Goal: Task Accomplishment & Management: Manage account settings

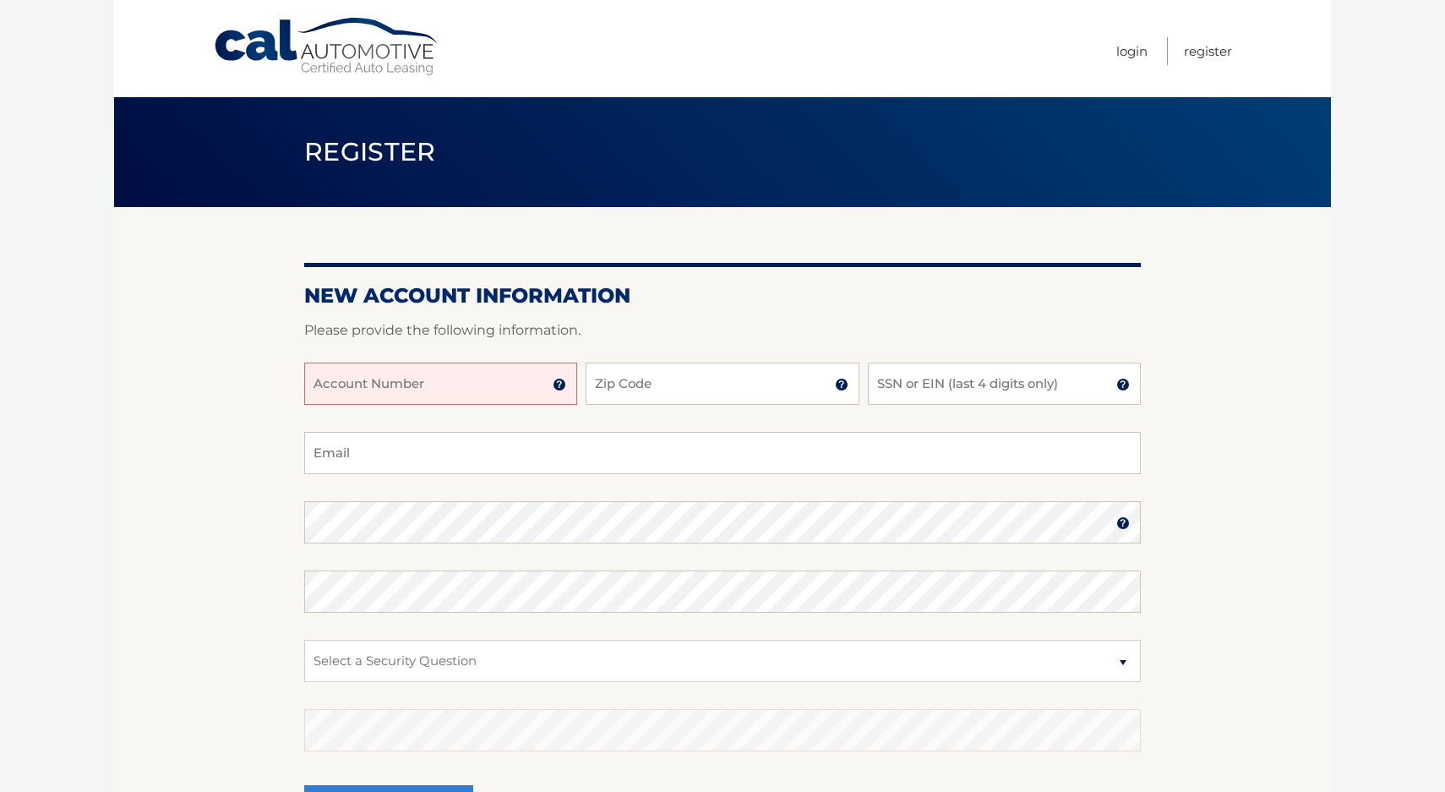
click at [444, 384] on input "Account Number" at bounding box center [440, 383] width 273 height 42
type input "44456003227"
type input "11725"
click at [891, 384] on input "SSN or EIN (last 4 digits only)" at bounding box center [1004, 383] width 273 height 42
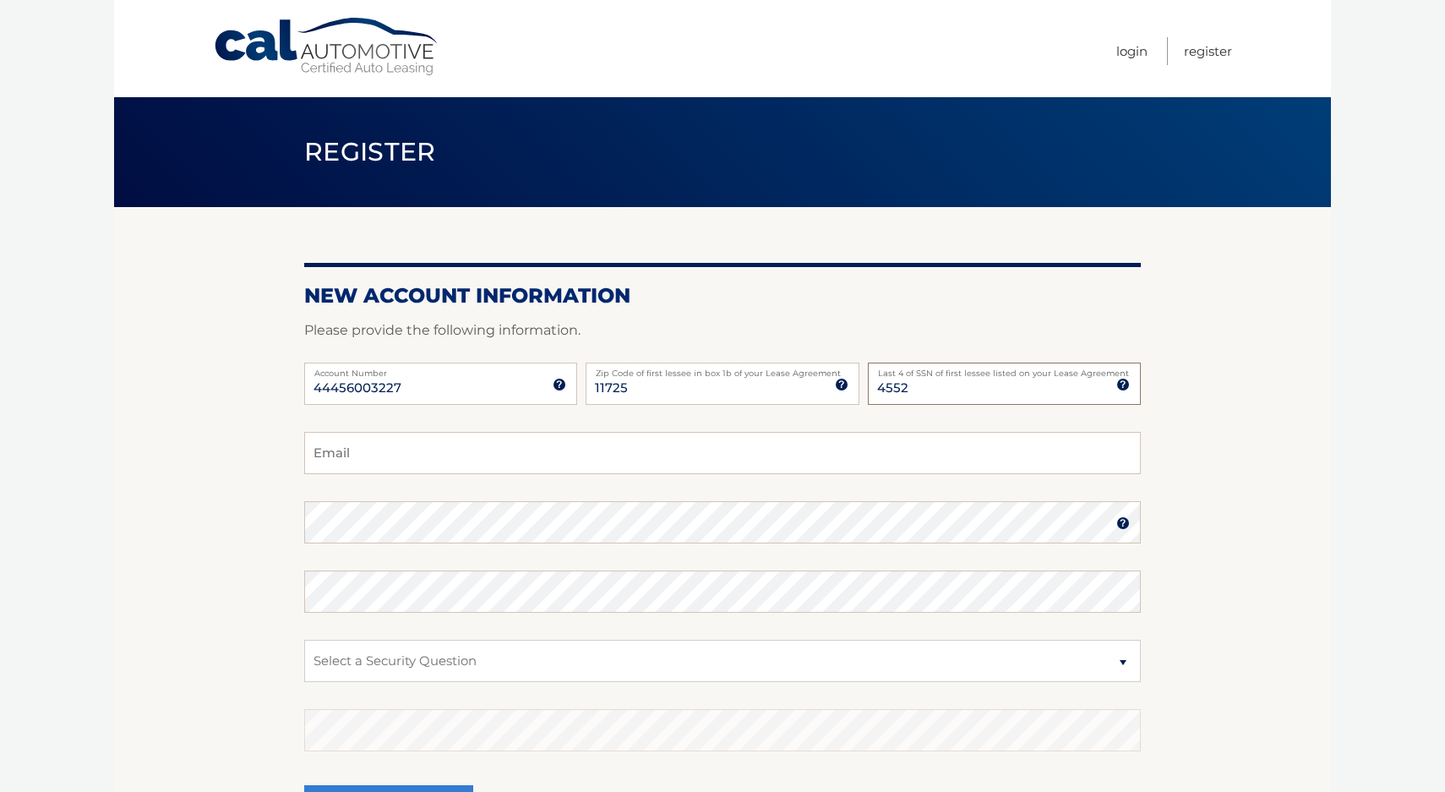
type input "4552"
type input "bamf309@aol.com"
select select "2"
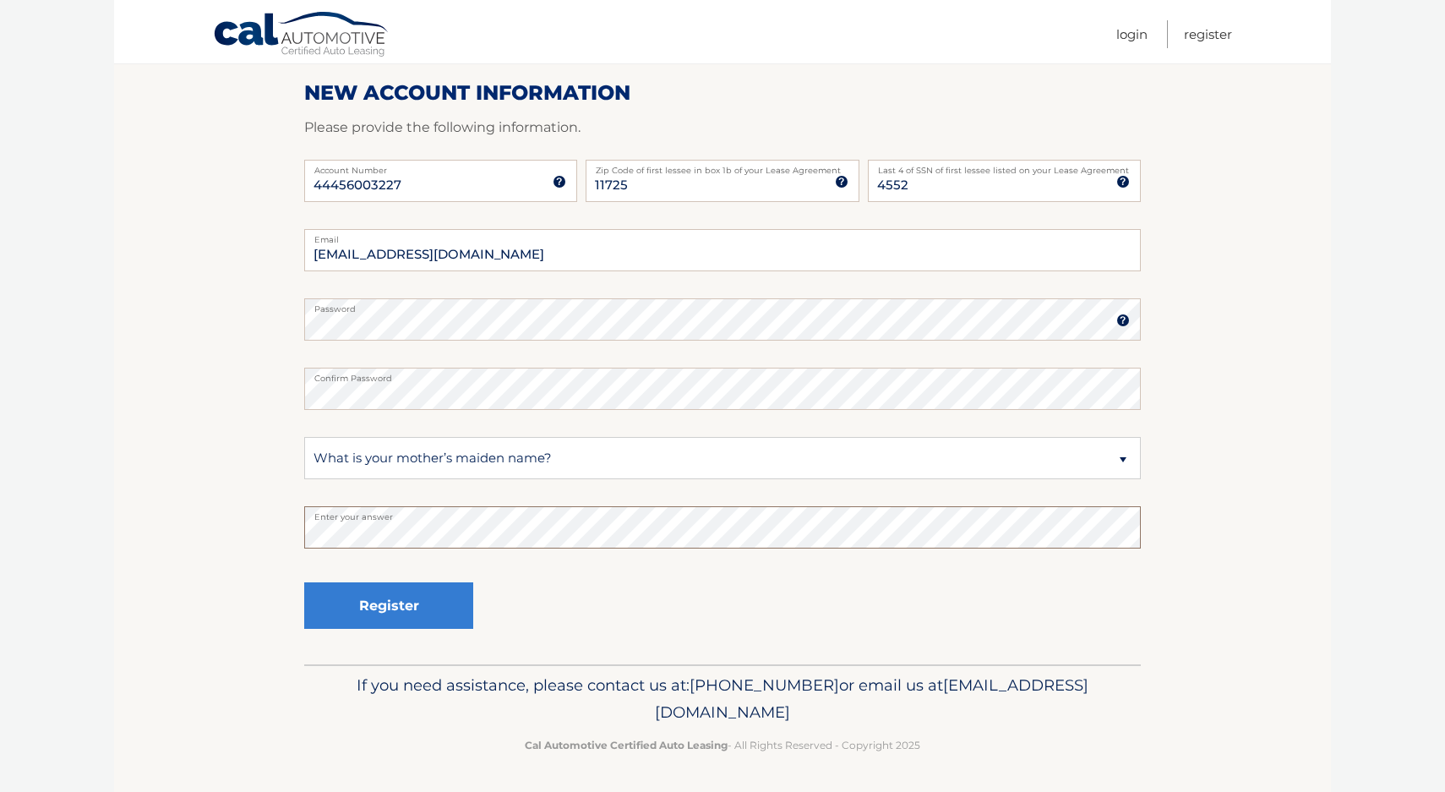
scroll to position [202, 0]
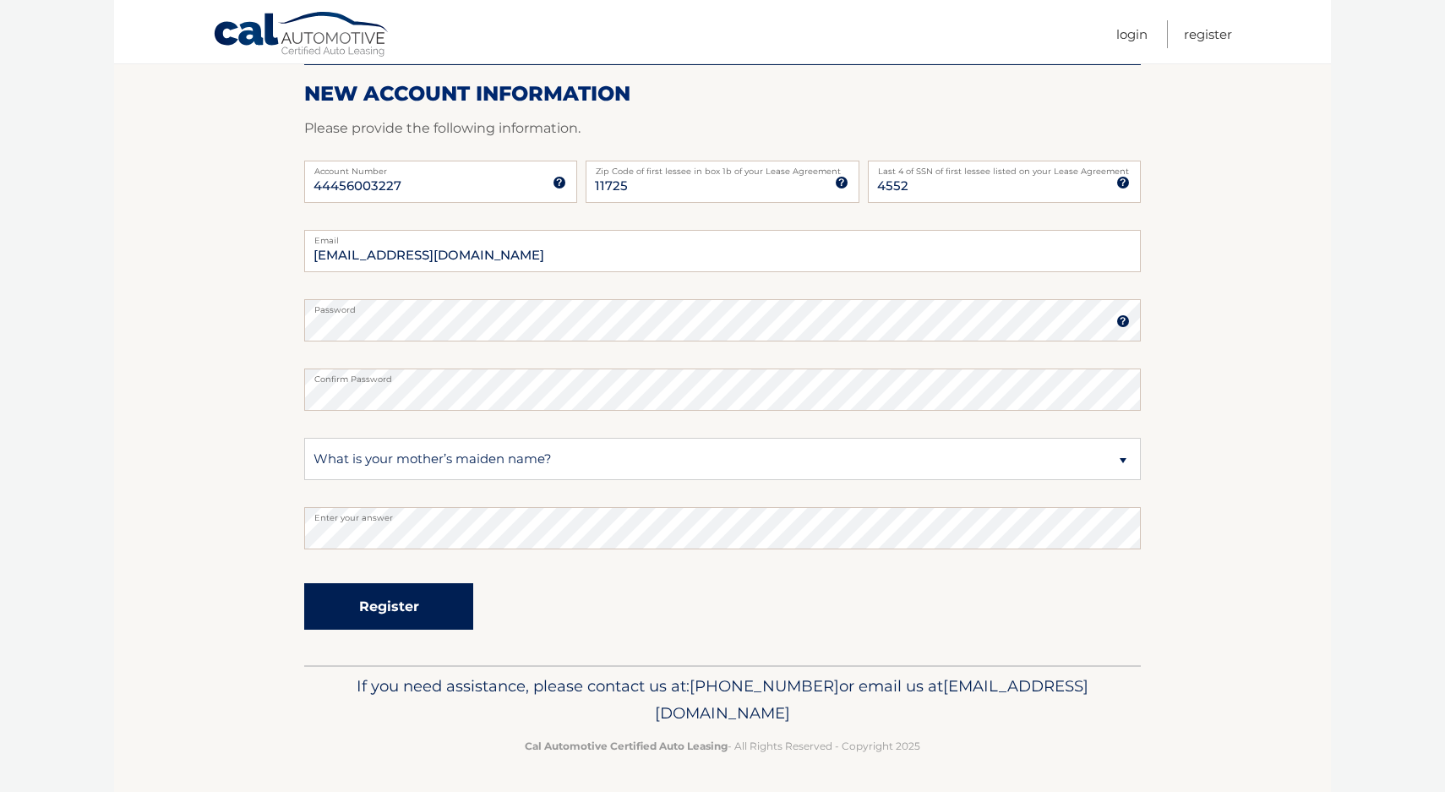
click at [428, 605] on button "Register" at bounding box center [388, 606] width 169 height 46
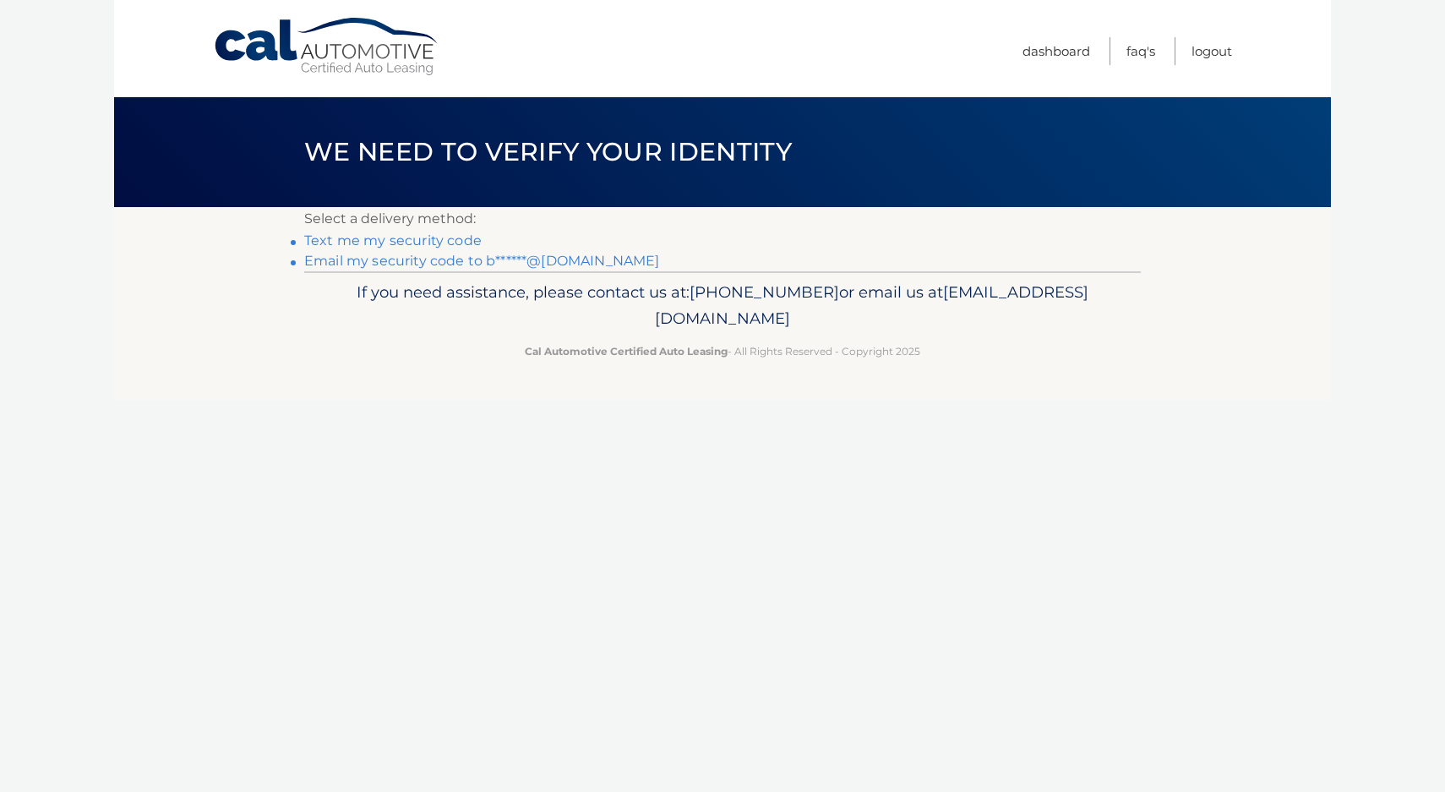
click at [411, 240] on link "Text me my security code" at bounding box center [392, 240] width 177 height 16
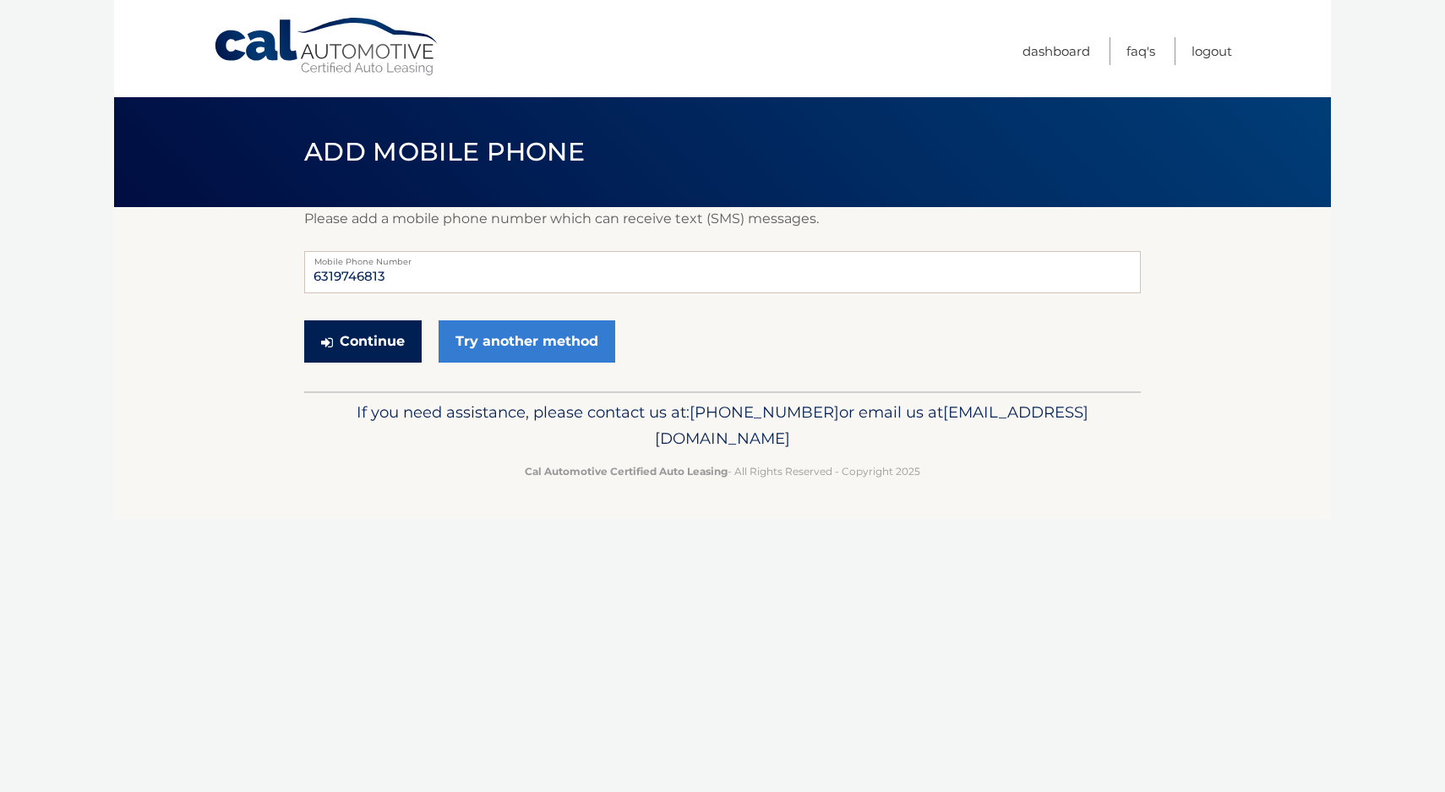
click at [389, 345] on button "Continue" at bounding box center [362, 341] width 117 height 42
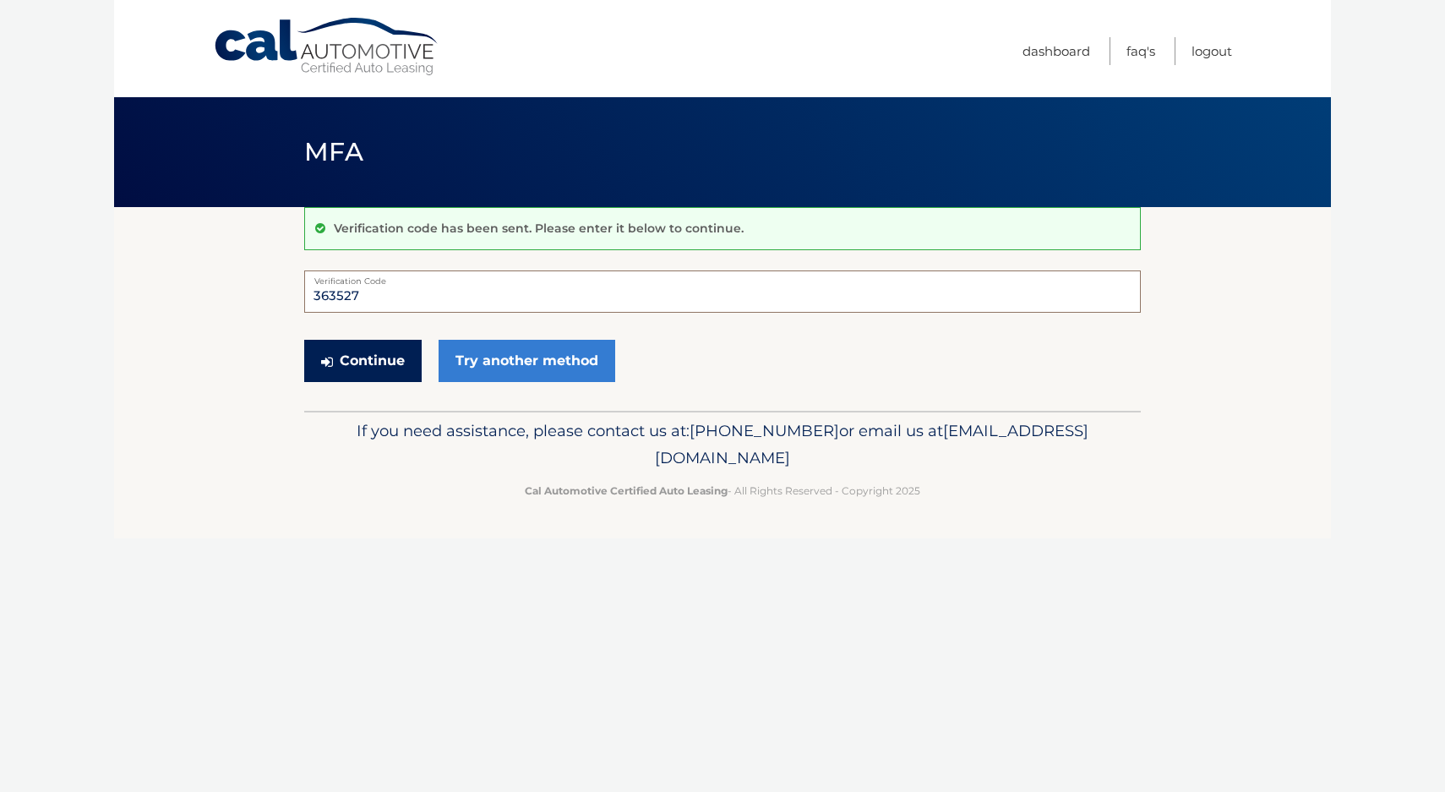
type input "363527"
click at [362, 369] on button "Continue" at bounding box center [362, 361] width 117 height 42
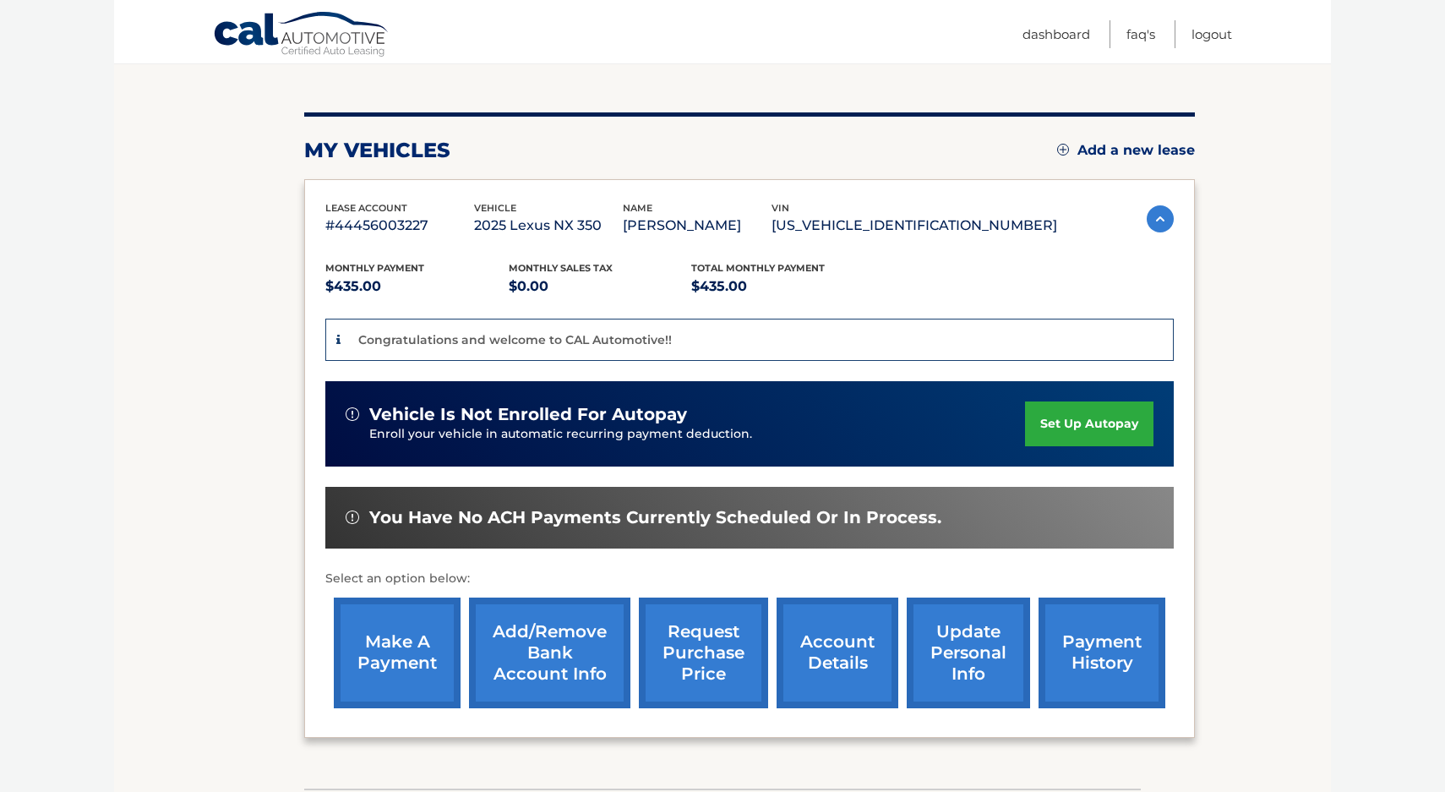
scroll to position [174, 0]
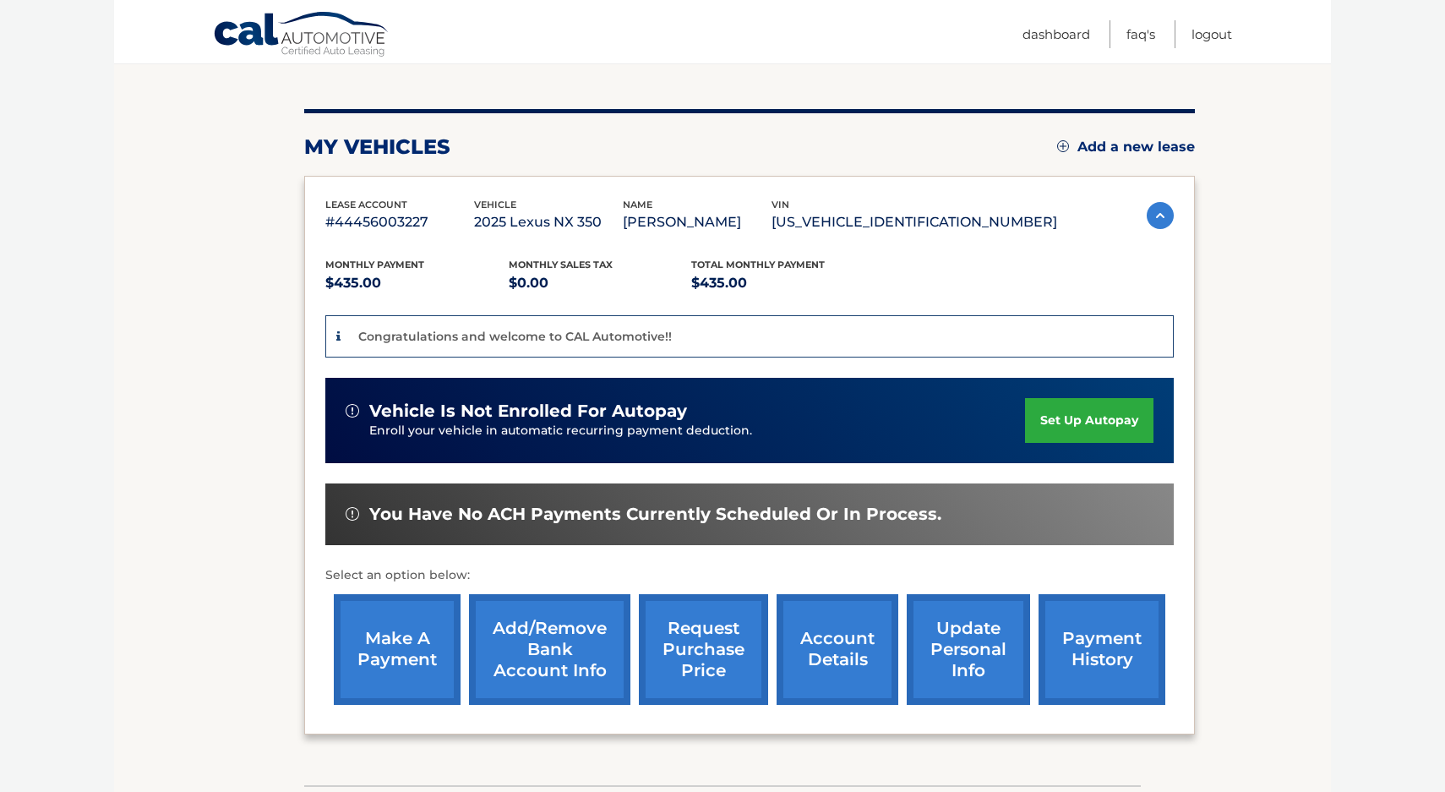
click at [1097, 423] on link "set up autopay" at bounding box center [1089, 420] width 128 height 45
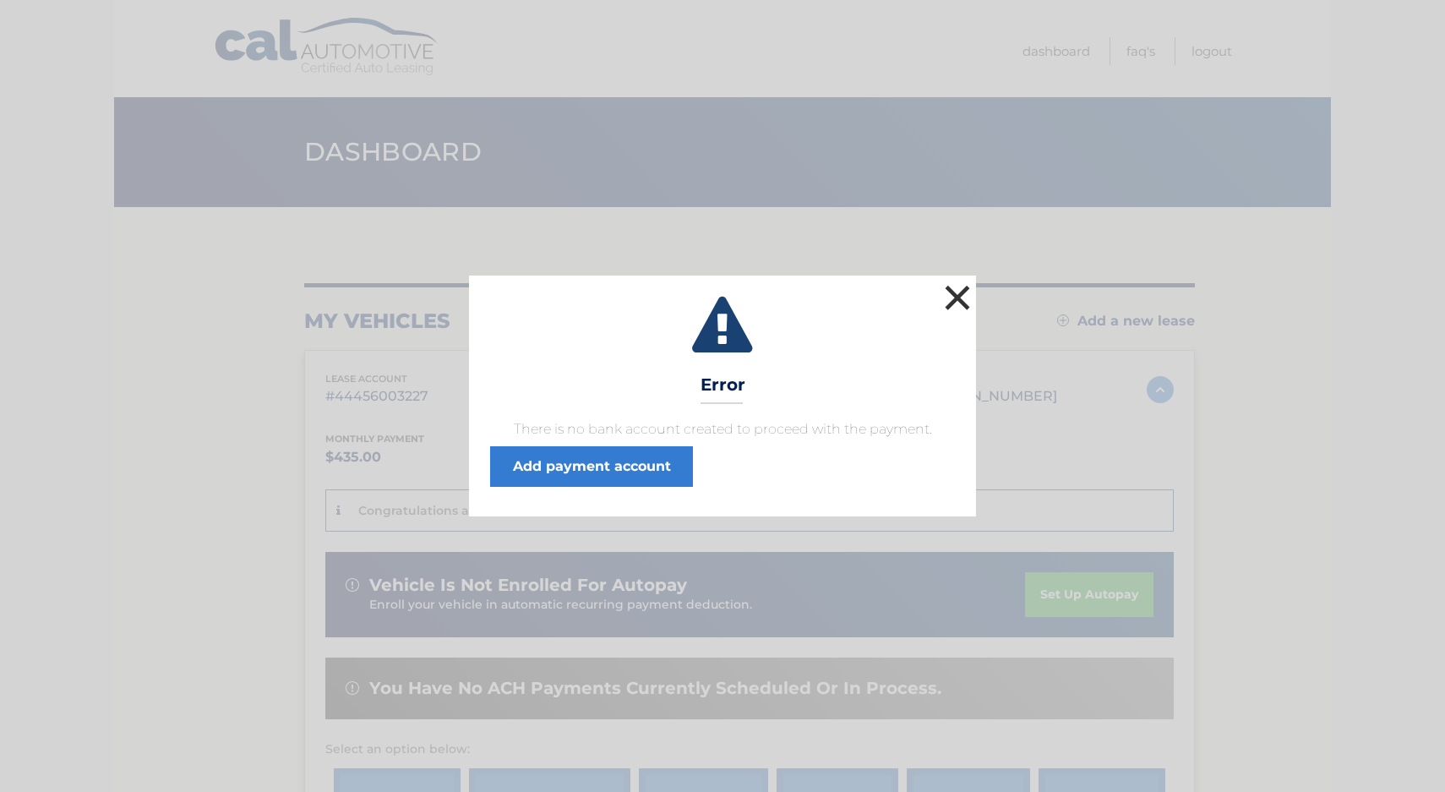
click at [958, 300] on button "×" at bounding box center [957, 297] width 34 height 34
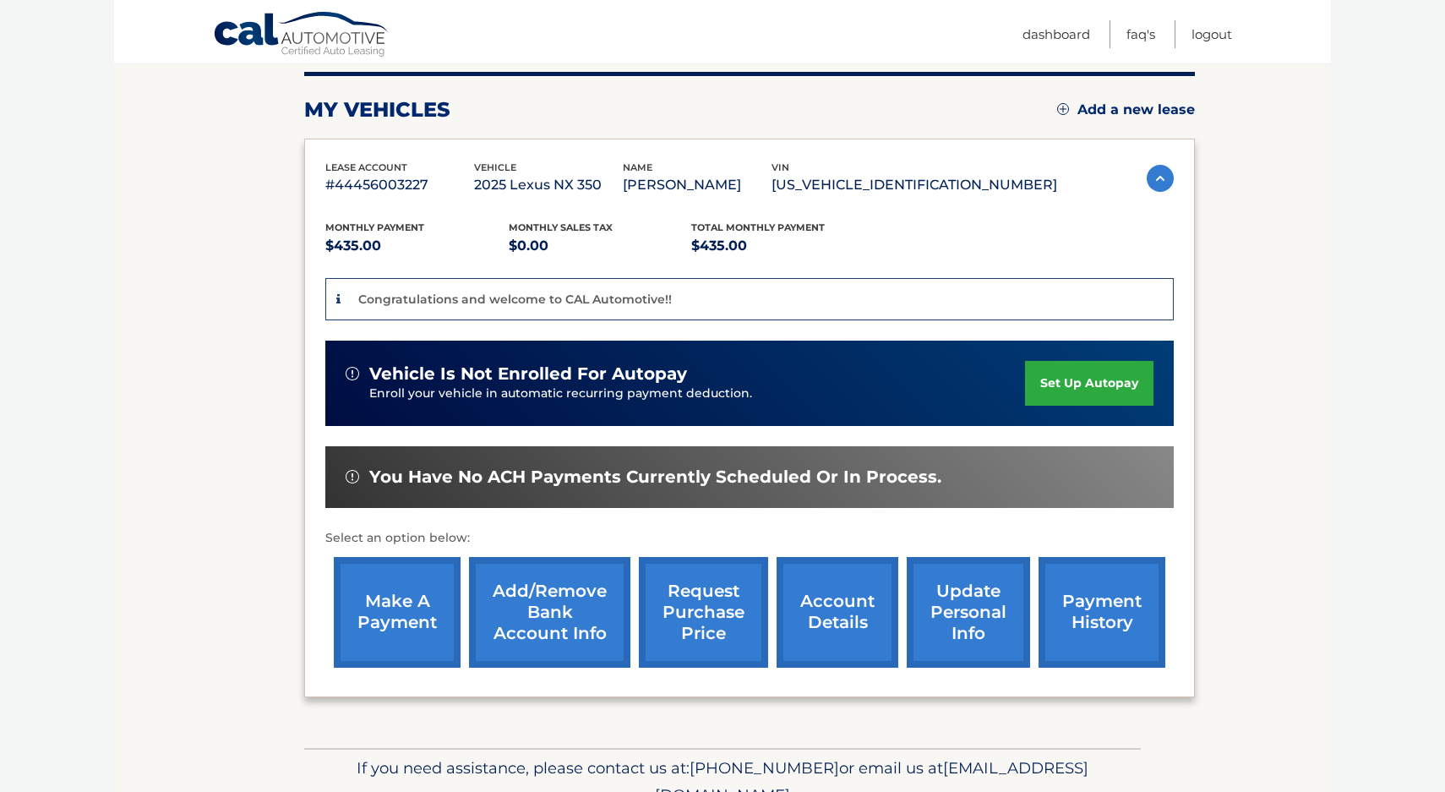
scroll to position [213, 0]
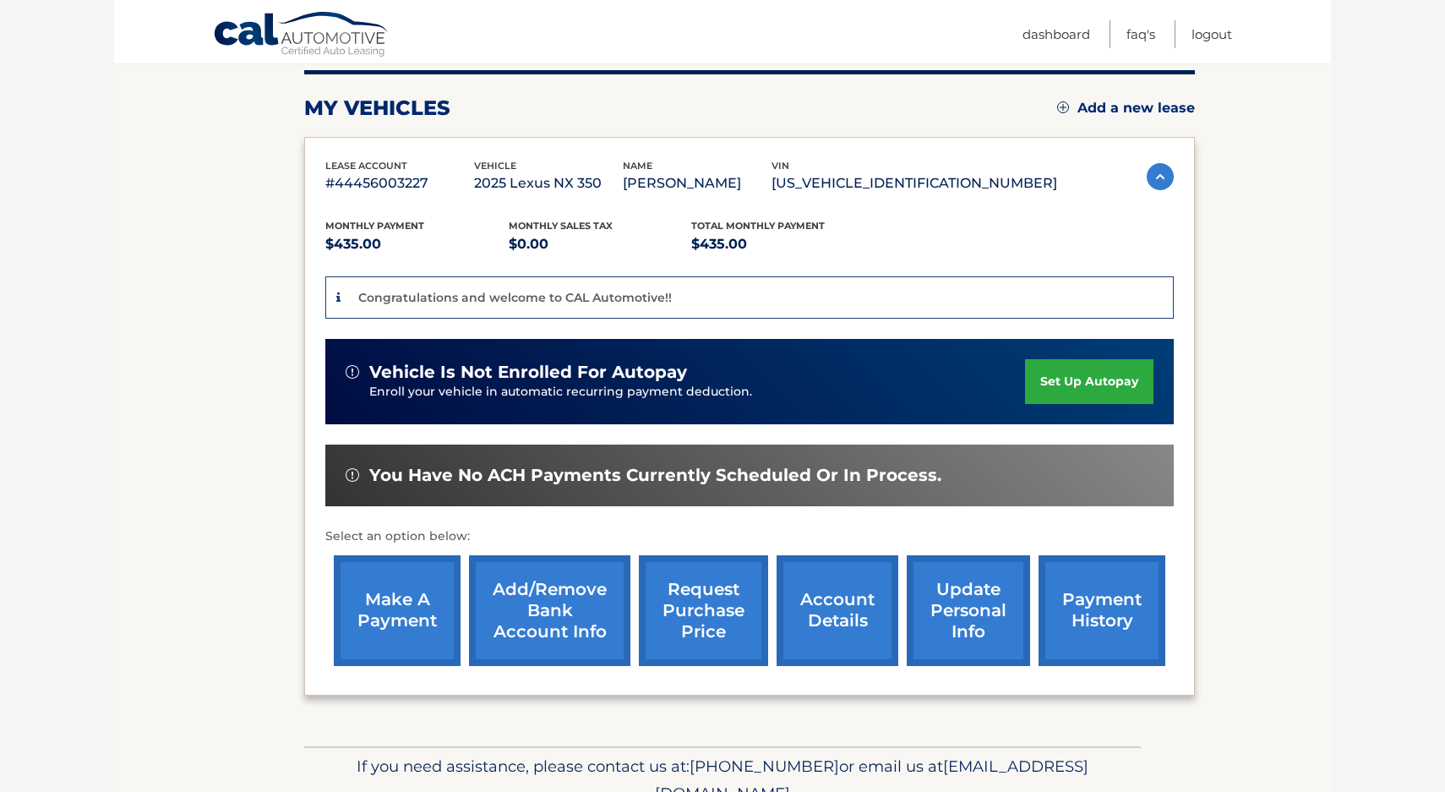
click at [550, 389] on p "Enroll your vehicle in automatic recurring payment deduction." at bounding box center [697, 392] width 656 height 19
click at [1064, 383] on link "set up autopay" at bounding box center [1089, 381] width 128 height 45
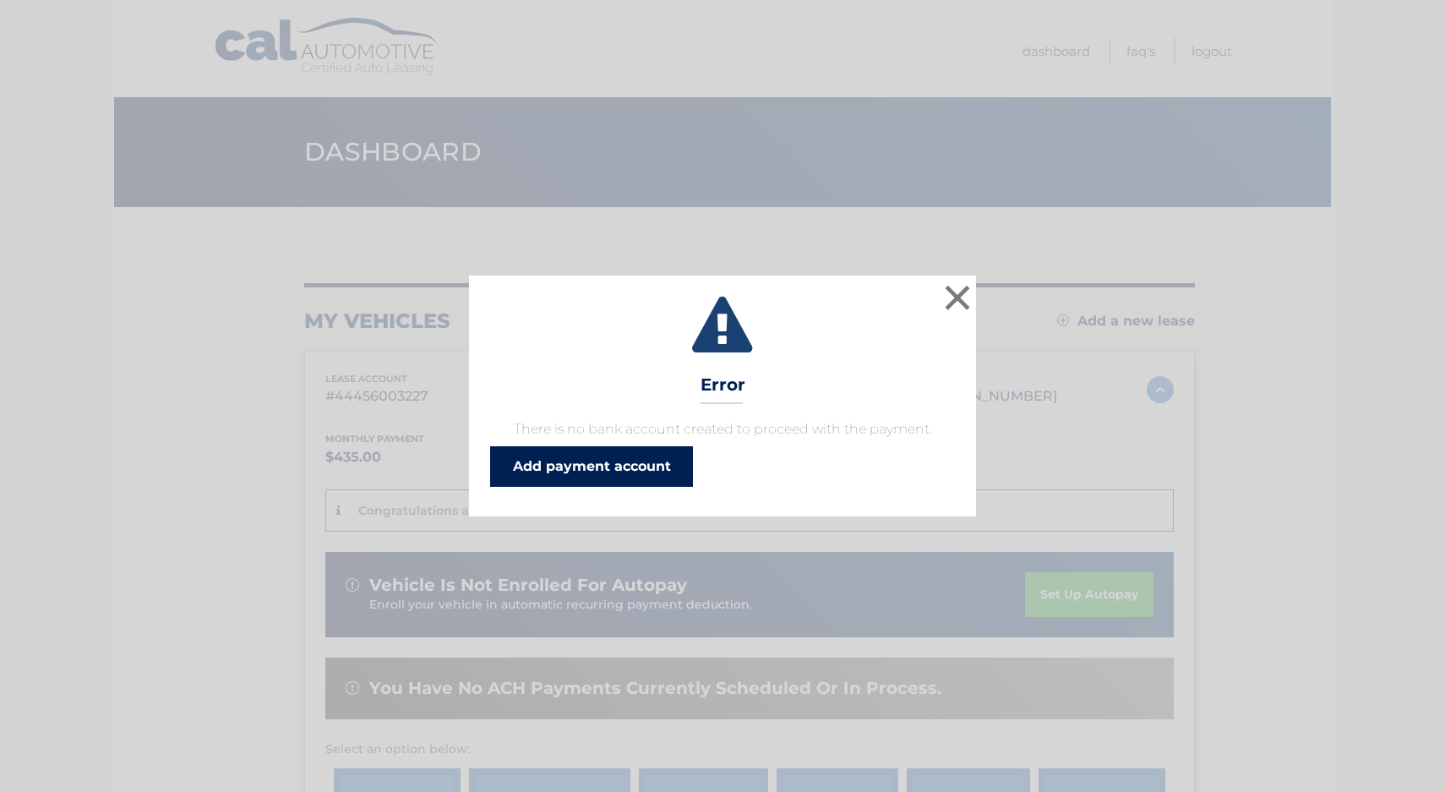
click at [619, 470] on link "Add payment account" at bounding box center [591, 466] width 203 height 41
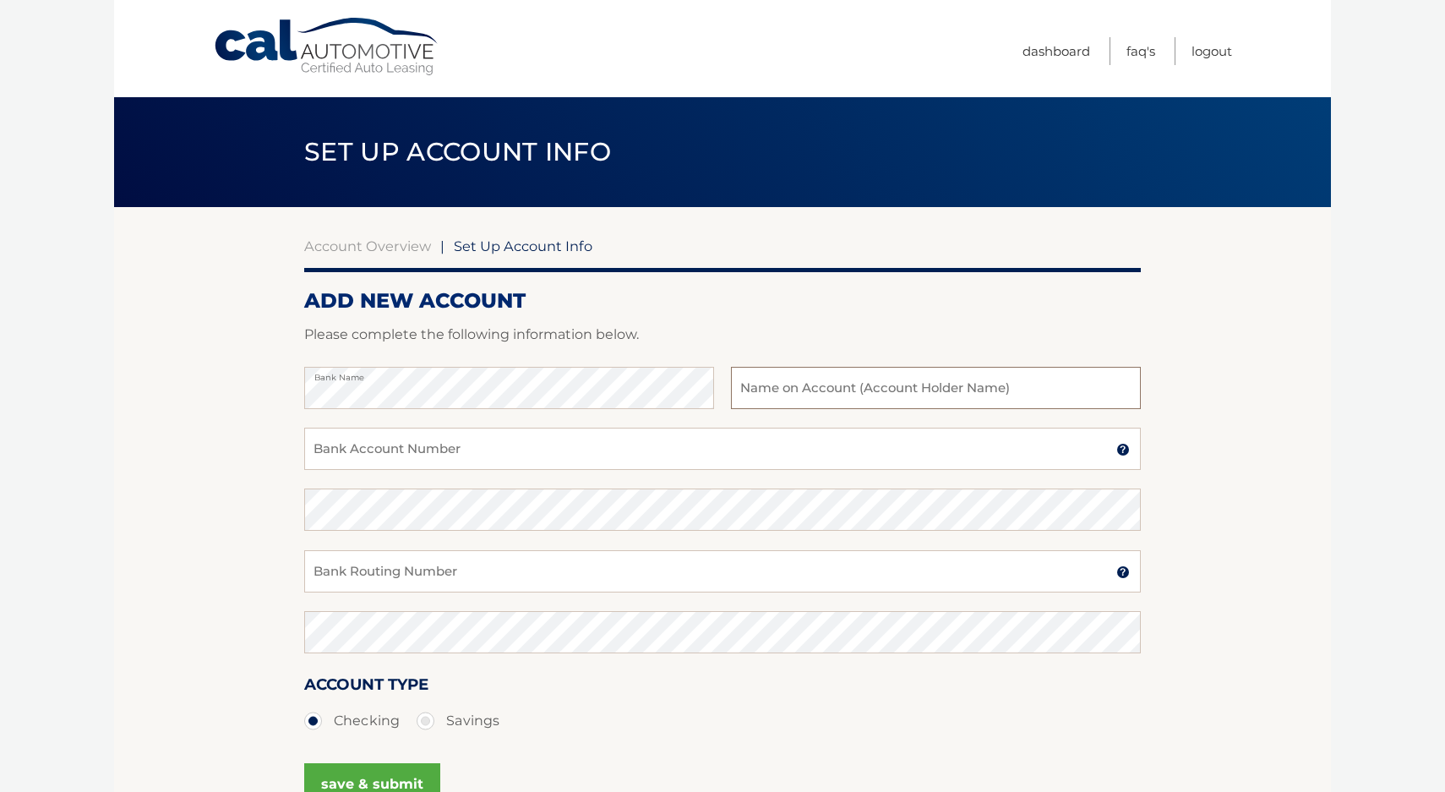
click at [815, 389] on input "text" at bounding box center [936, 388] width 410 height 42
type input "[PERSON_NAME]"
click at [744, 564] on input "Bank Routing Number" at bounding box center [722, 571] width 836 height 42
click at [395, 451] on input "Bank Account Number" at bounding box center [722, 449] width 836 height 42
type input "2056053834"
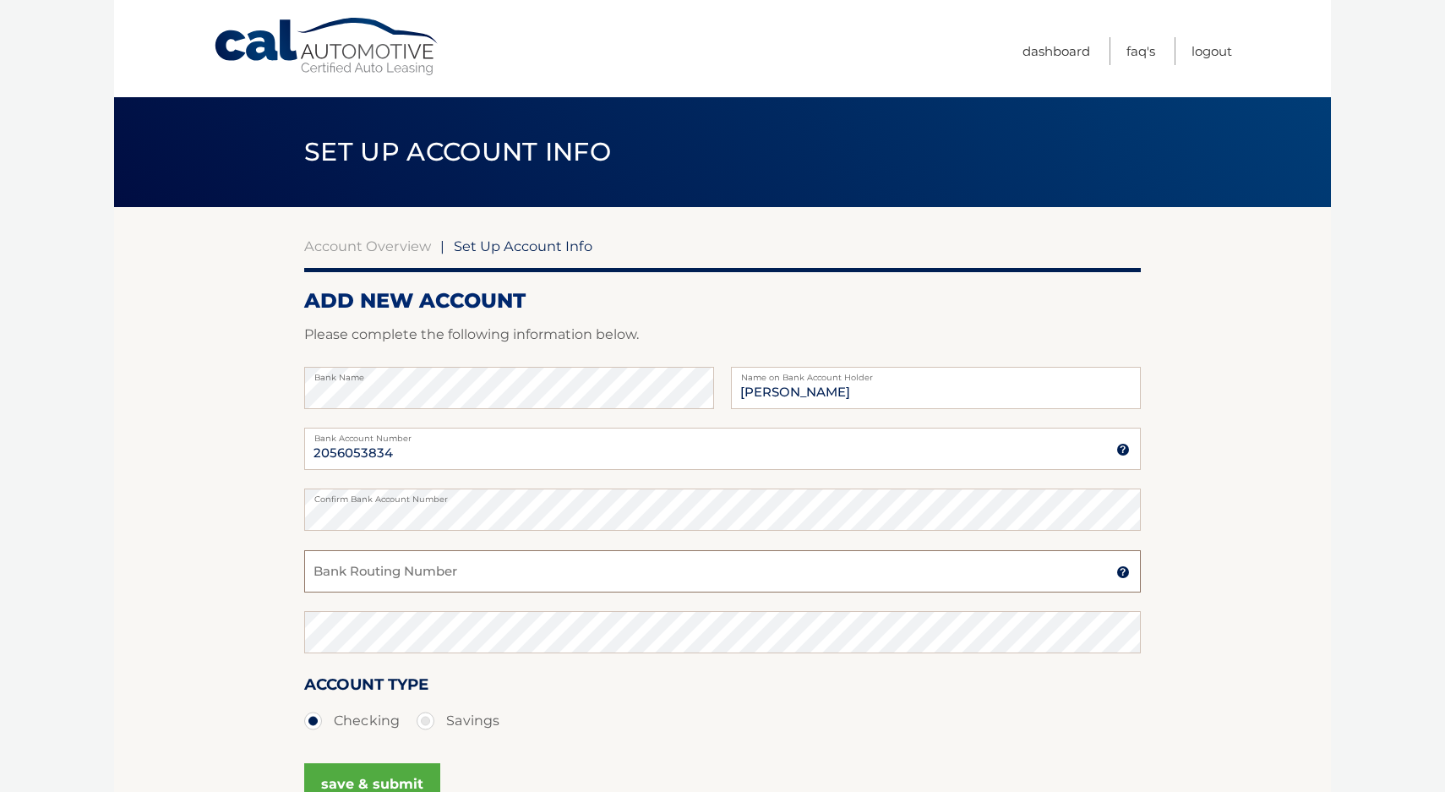
click at [329, 574] on input "Bank Routing Number" at bounding box center [722, 571] width 836 height 42
type input "021407912"
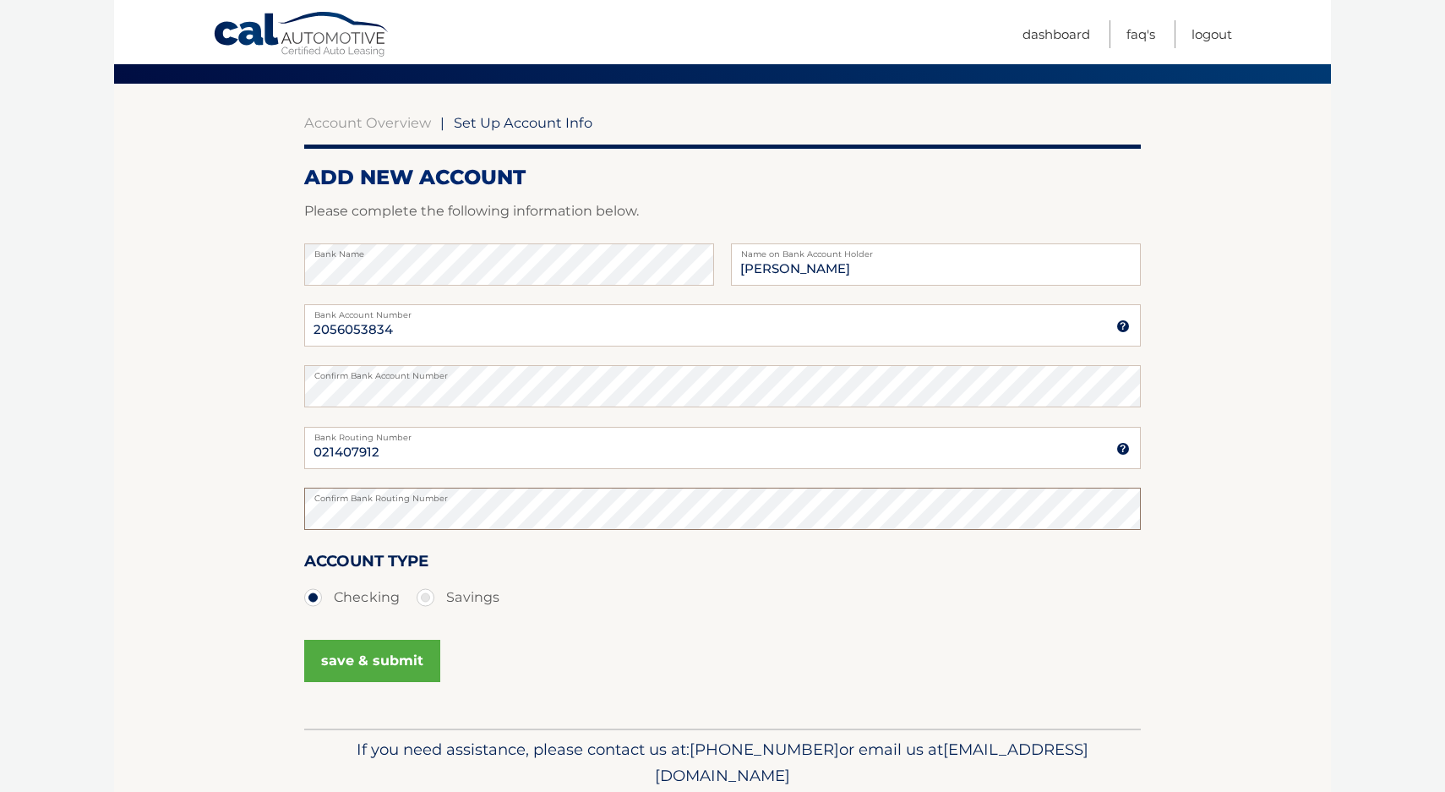
scroll to position [134, 0]
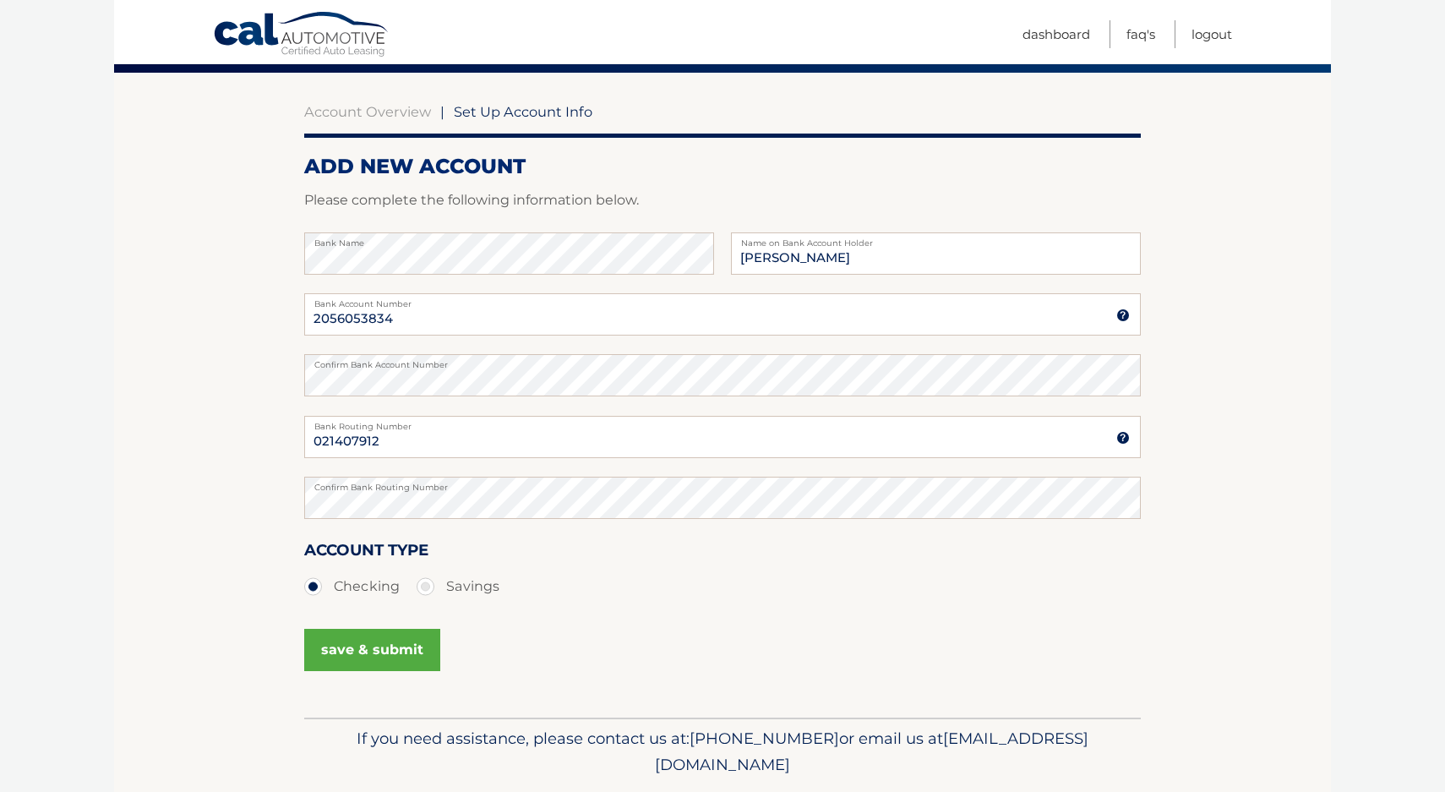
click at [395, 653] on button "save & submit" at bounding box center [372, 650] width 136 height 42
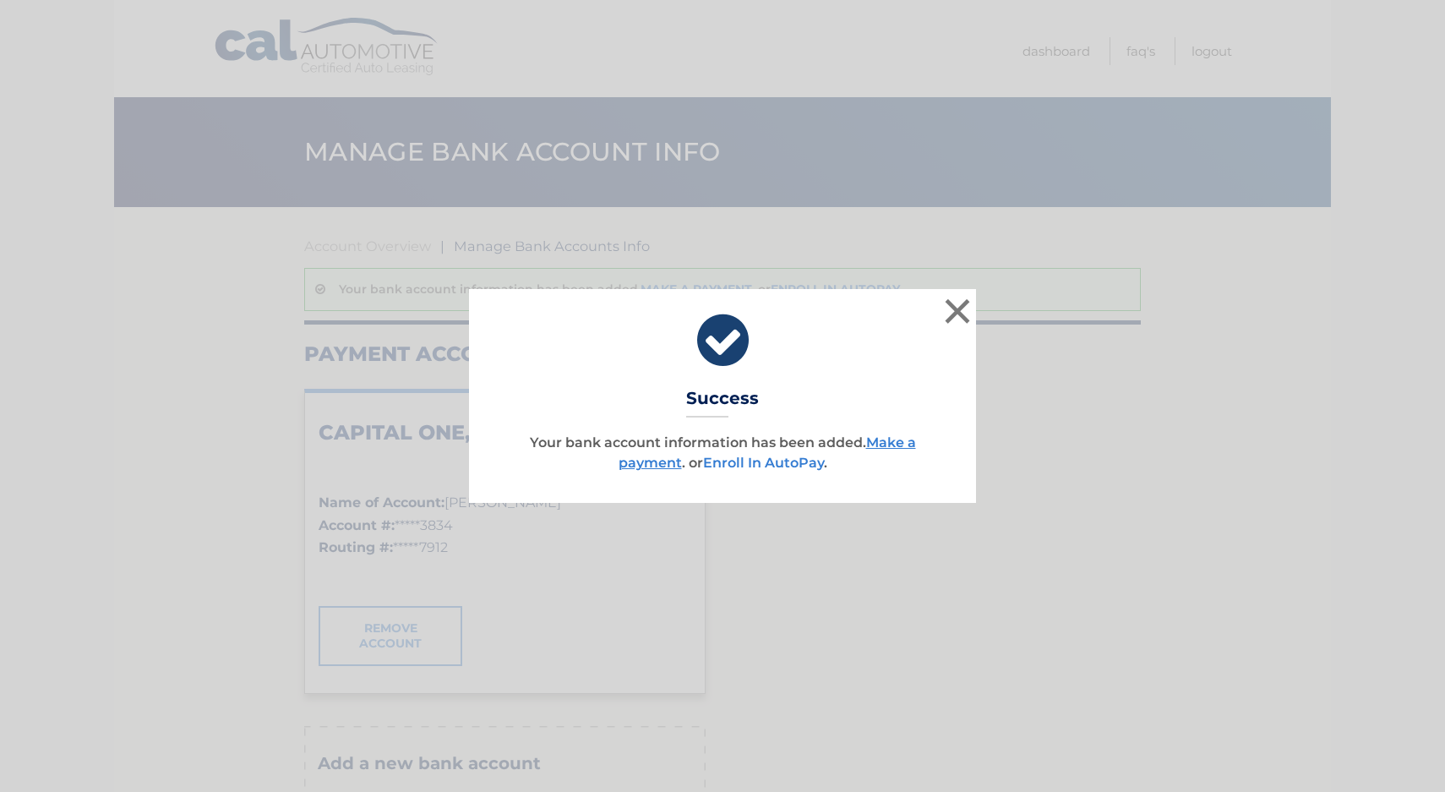
click at [787, 461] on link "Enroll In AutoPay" at bounding box center [763, 463] width 121 height 16
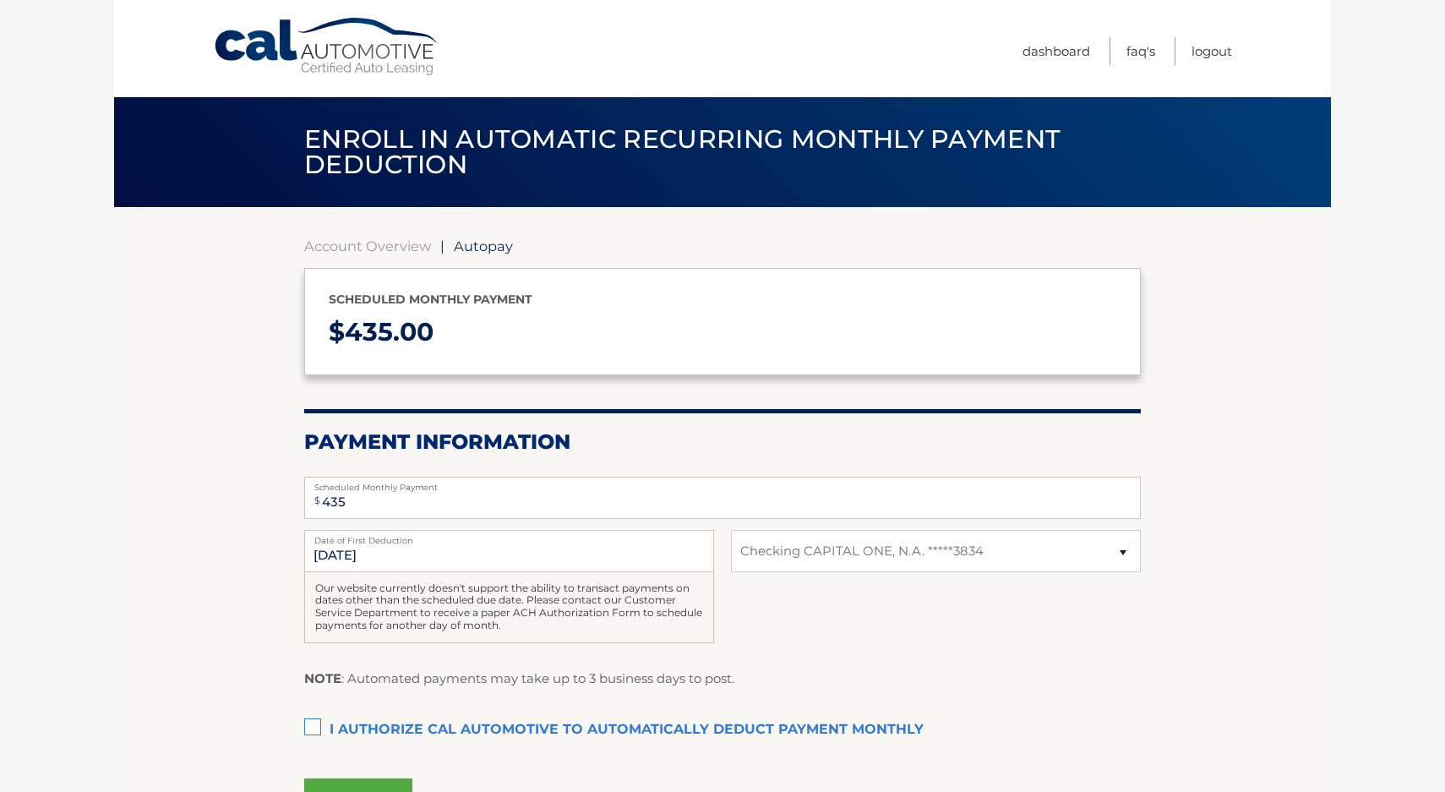
select select "NTFiNDY0MjMtNzI1NS00NzQ0LWI2YmMtY2U2Y2NhOTgzMzNk"
click at [319, 726] on label "I authorize cal automotive to automatically deduct payment monthly This checkbo…" at bounding box center [722, 730] width 836 height 34
click at [0, 0] on input "I authorize cal automotive to automatically deduct payment monthly This checkbo…" at bounding box center [0, 0] width 0 height 0
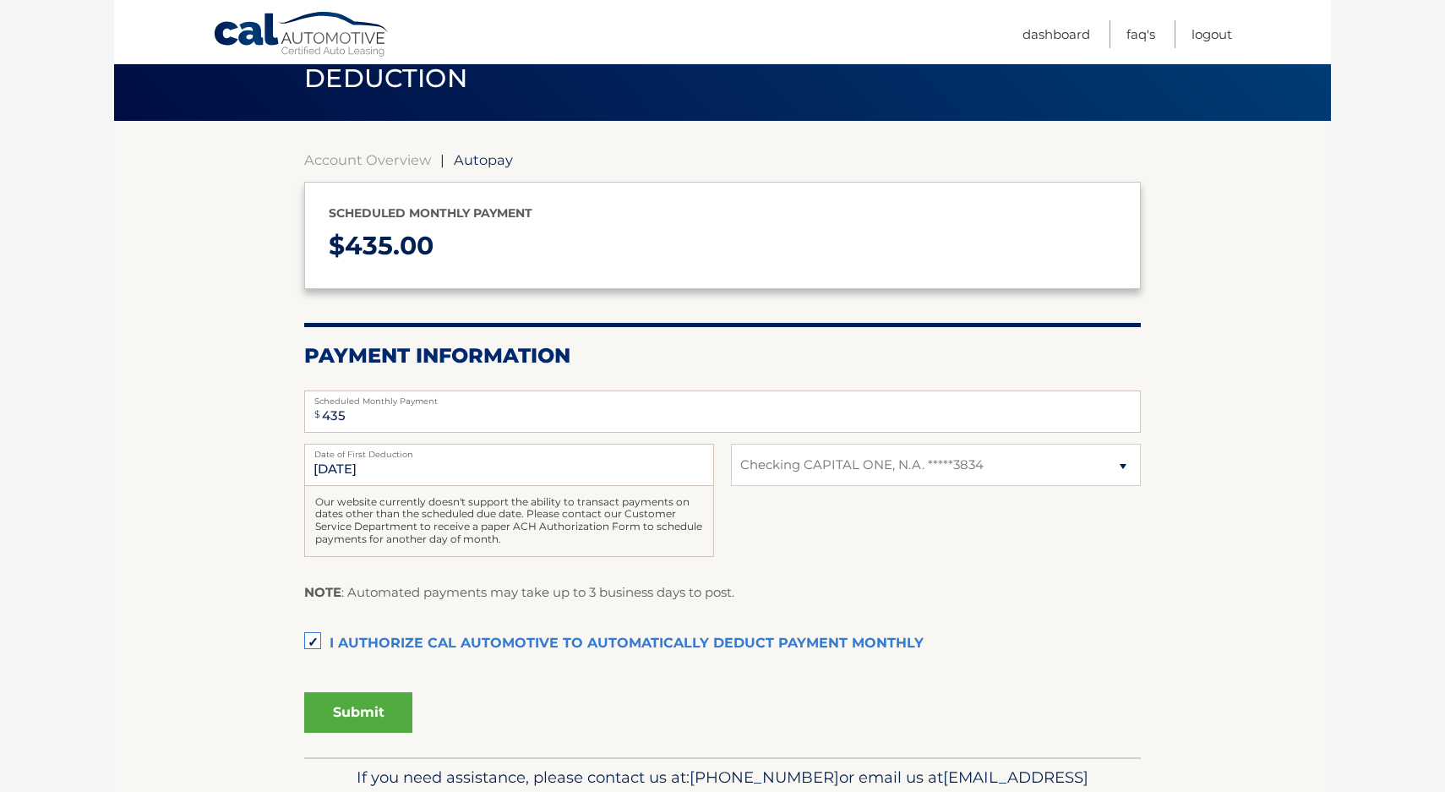
scroll to position [88, 0]
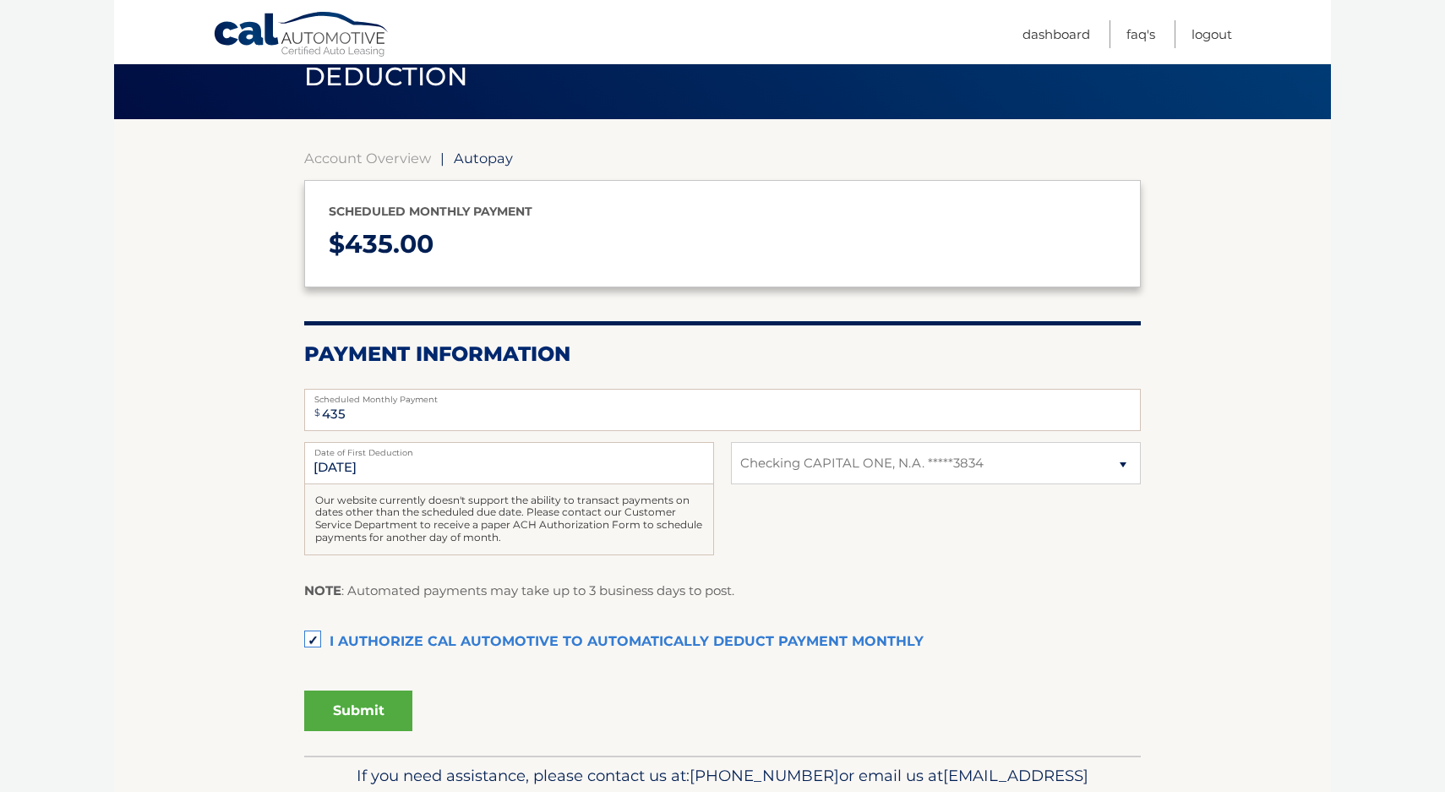
click at [349, 709] on button "Submit" at bounding box center [358, 710] width 108 height 41
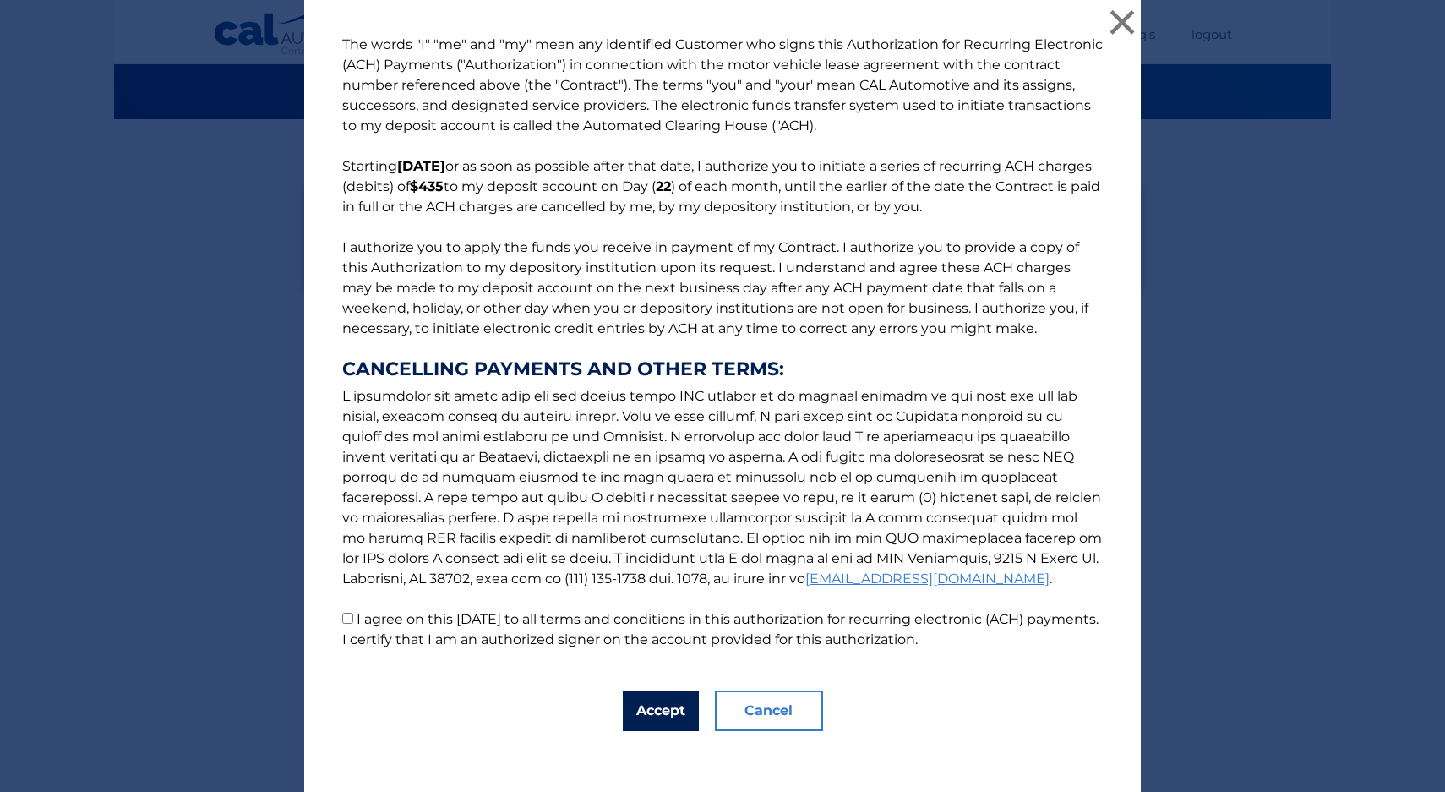
click at [670, 716] on button "Accept" at bounding box center [661, 710] width 76 height 41
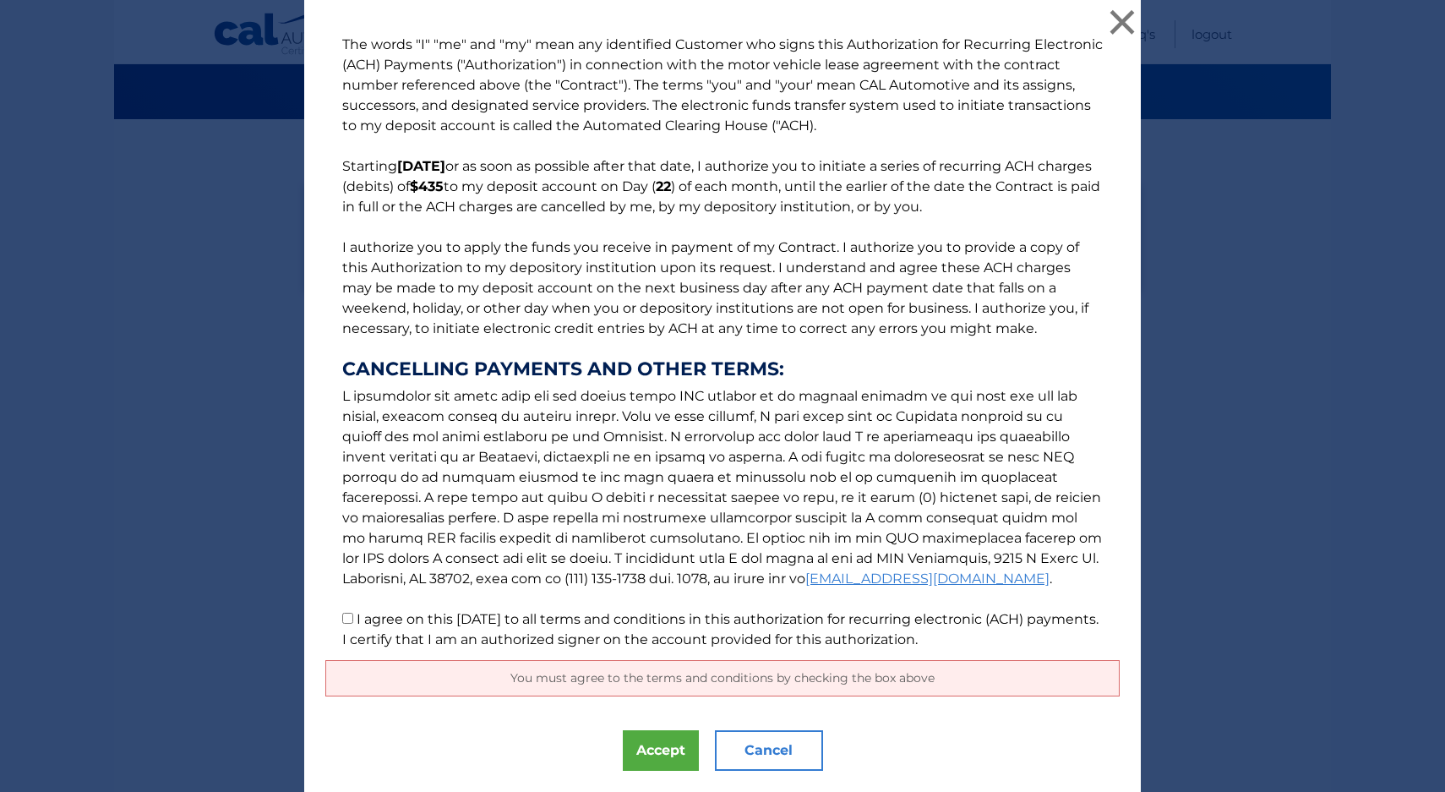
click at [351, 623] on input "I agree on this 09/06/2025 to all terms and conditions in this authorization fo…" at bounding box center [347, 618] width 11 height 11
checkbox input "true"
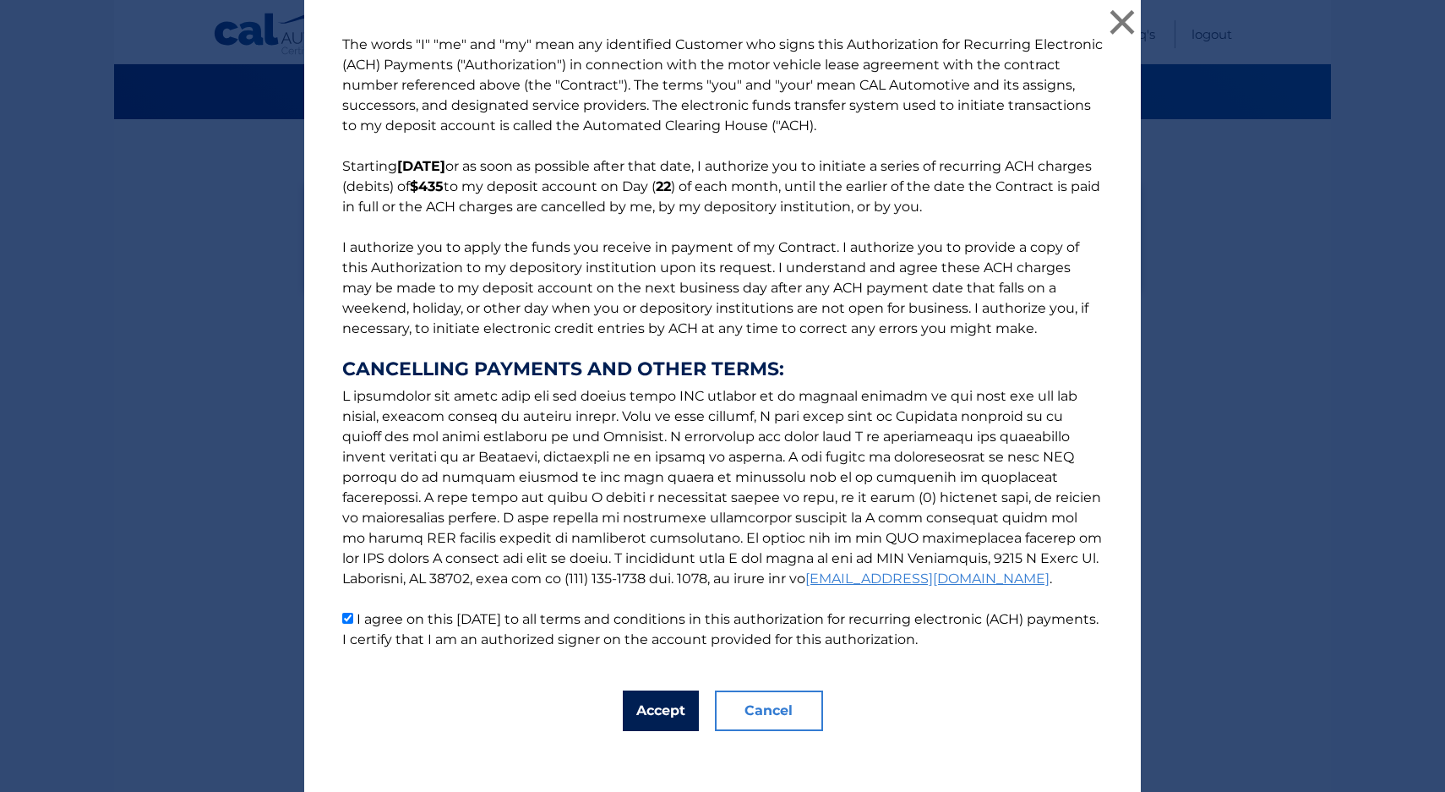
click at [658, 711] on button "Accept" at bounding box center [661, 710] width 76 height 41
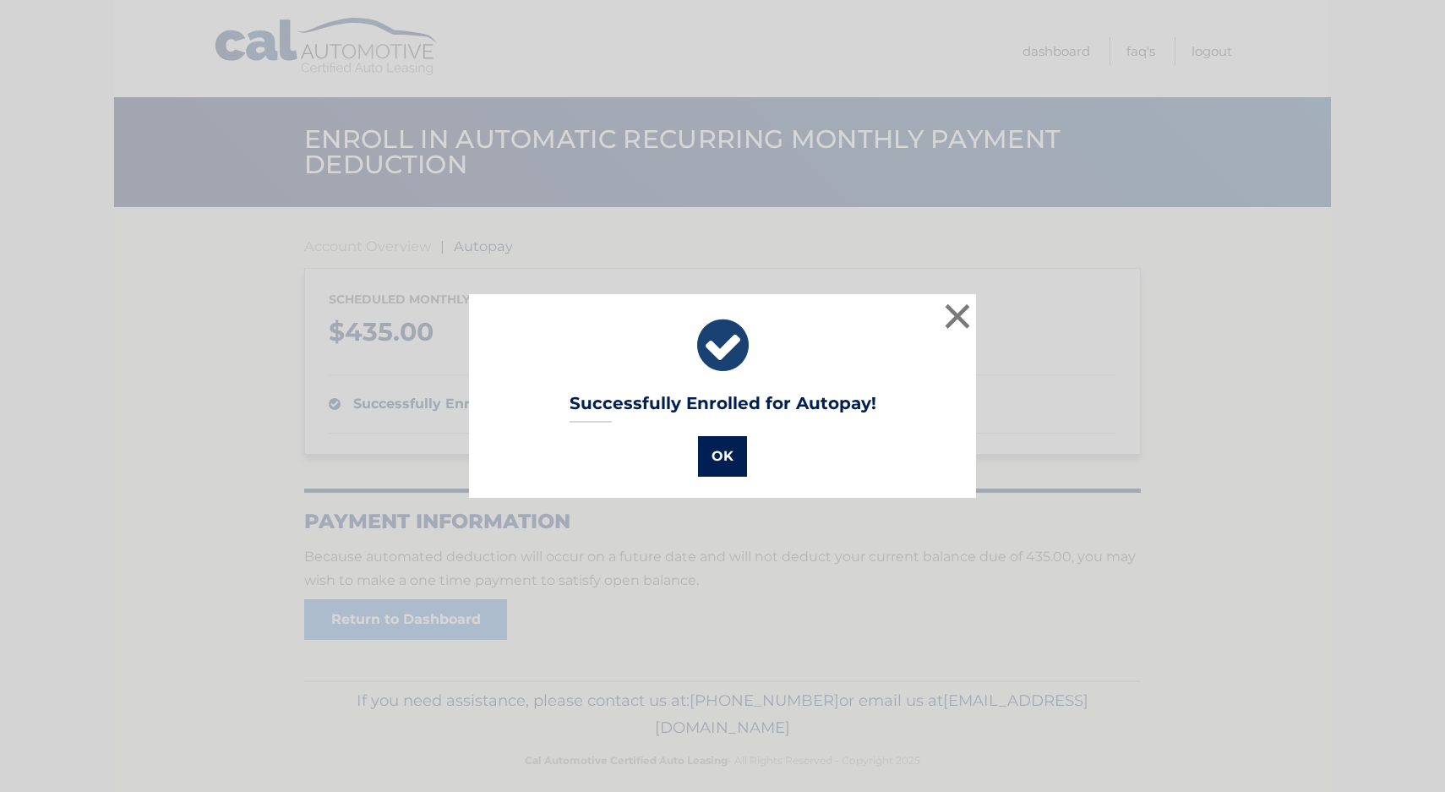
click at [715, 460] on button "OK" at bounding box center [722, 456] width 49 height 41
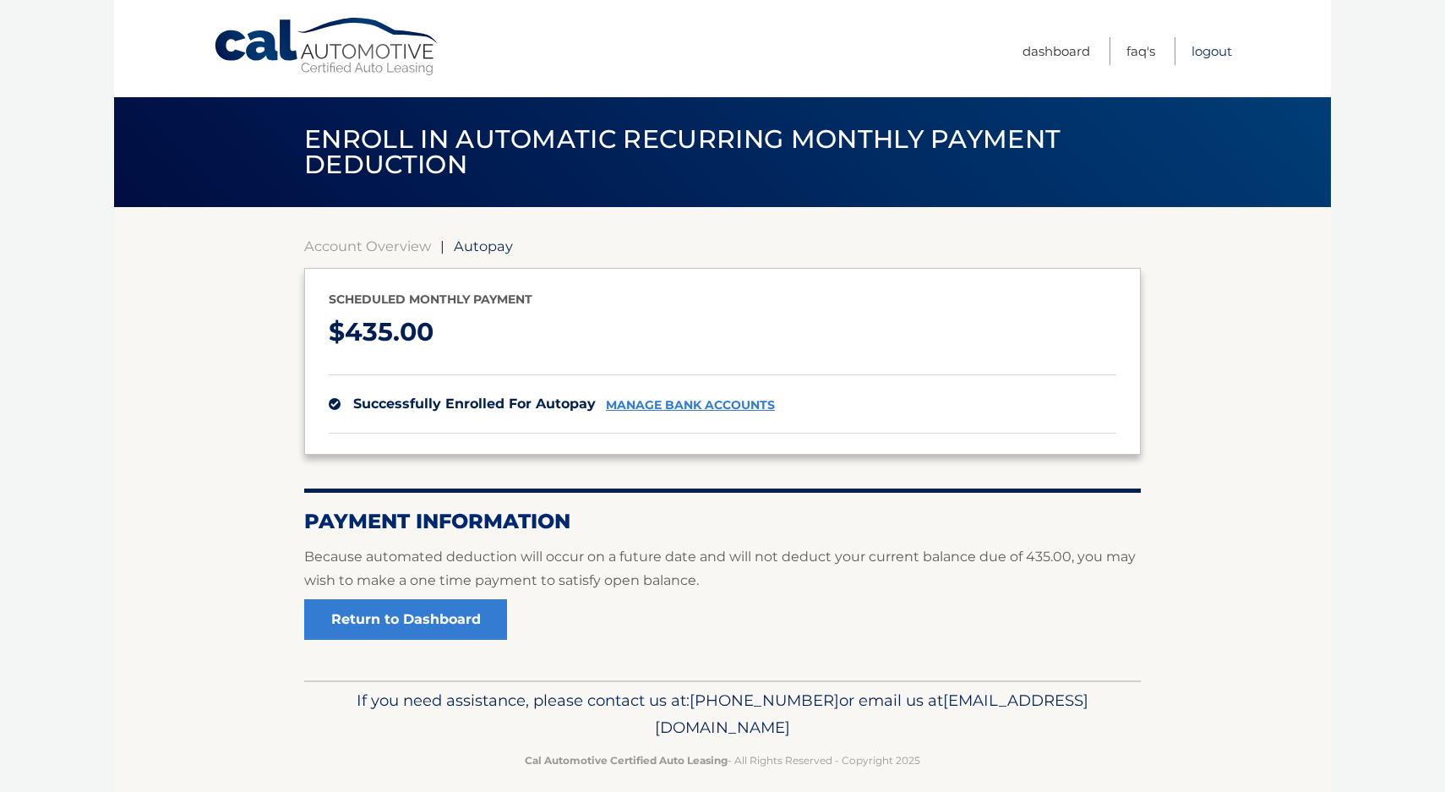
click at [1216, 52] on link "Logout" at bounding box center [1211, 51] width 41 height 28
